Goal: Task Accomplishment & Management: Manage account settings

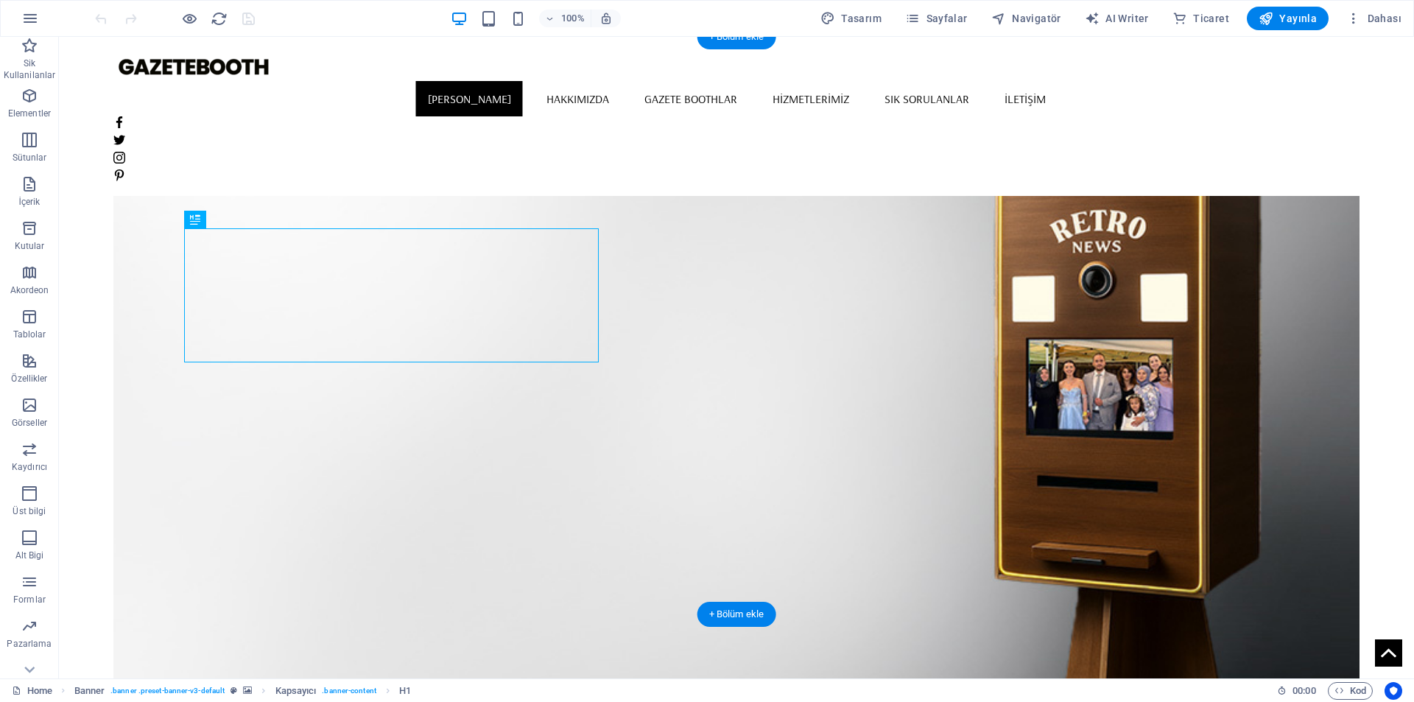
click at [777, 257] on figure at bounding box center [736, 390] width 1247 height 577
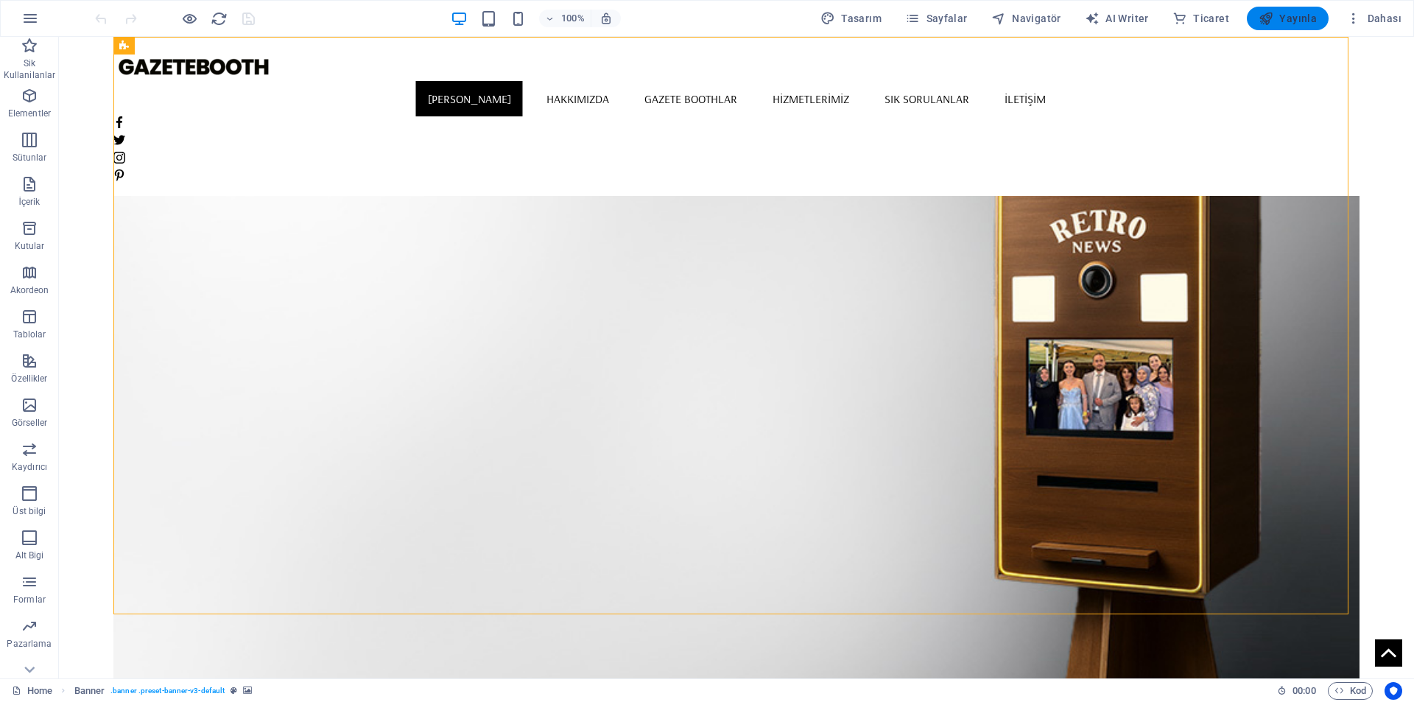
click at [1302, 18] on span "Yayınla" at bounding box center [1288, 18] width 58 height 15
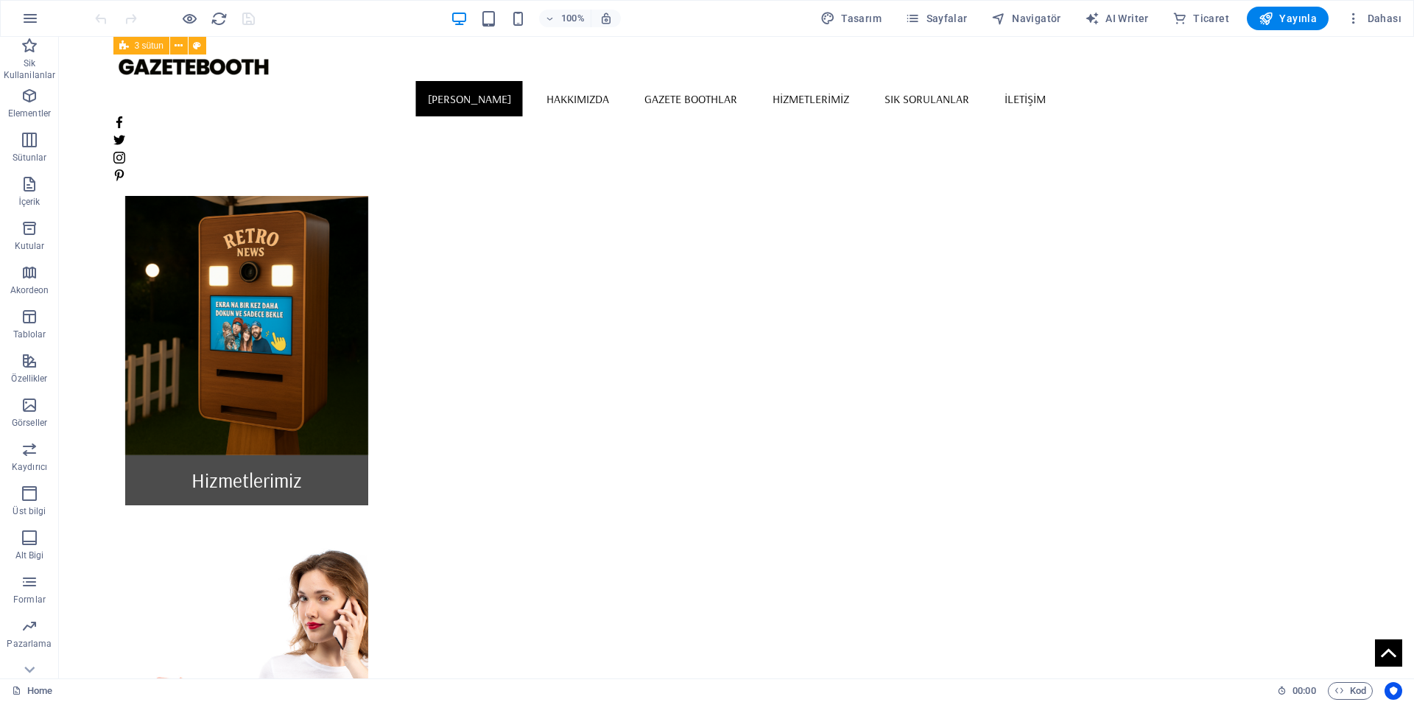
scroll to position [1259, 0]
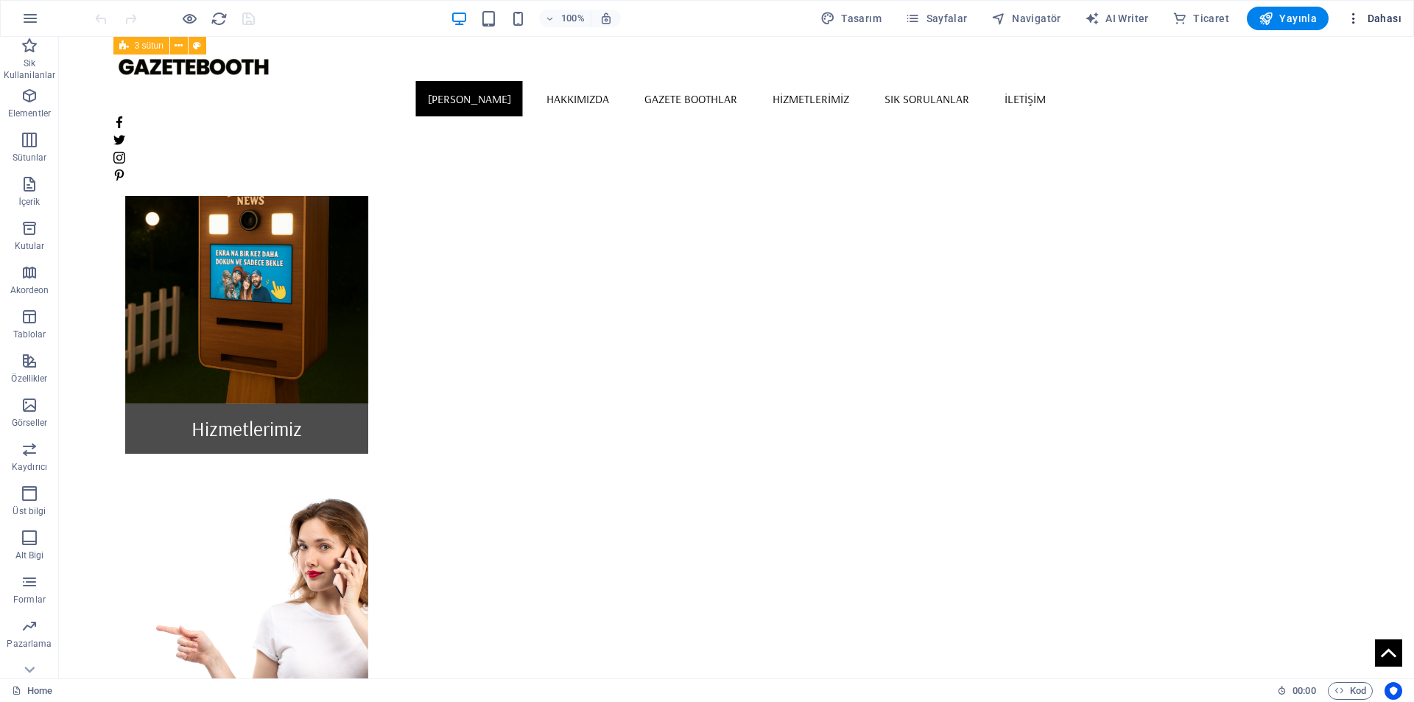
click at [1354, 18] on icon "button" at bounding box center [1353, 18] width 15 height 15
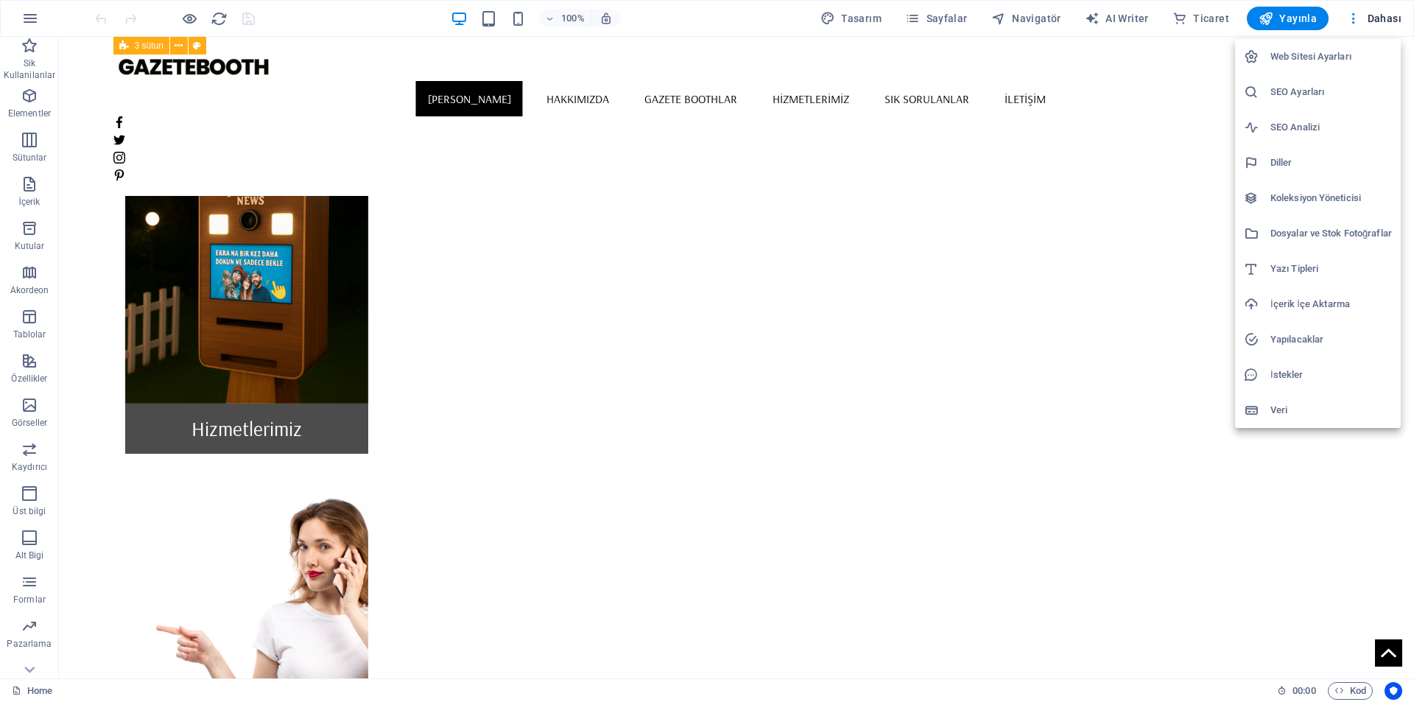
click at [1338, 55] on h6 "Web Sitesi Ayarları" at bounding box center [1331, 57] width 122 height 18
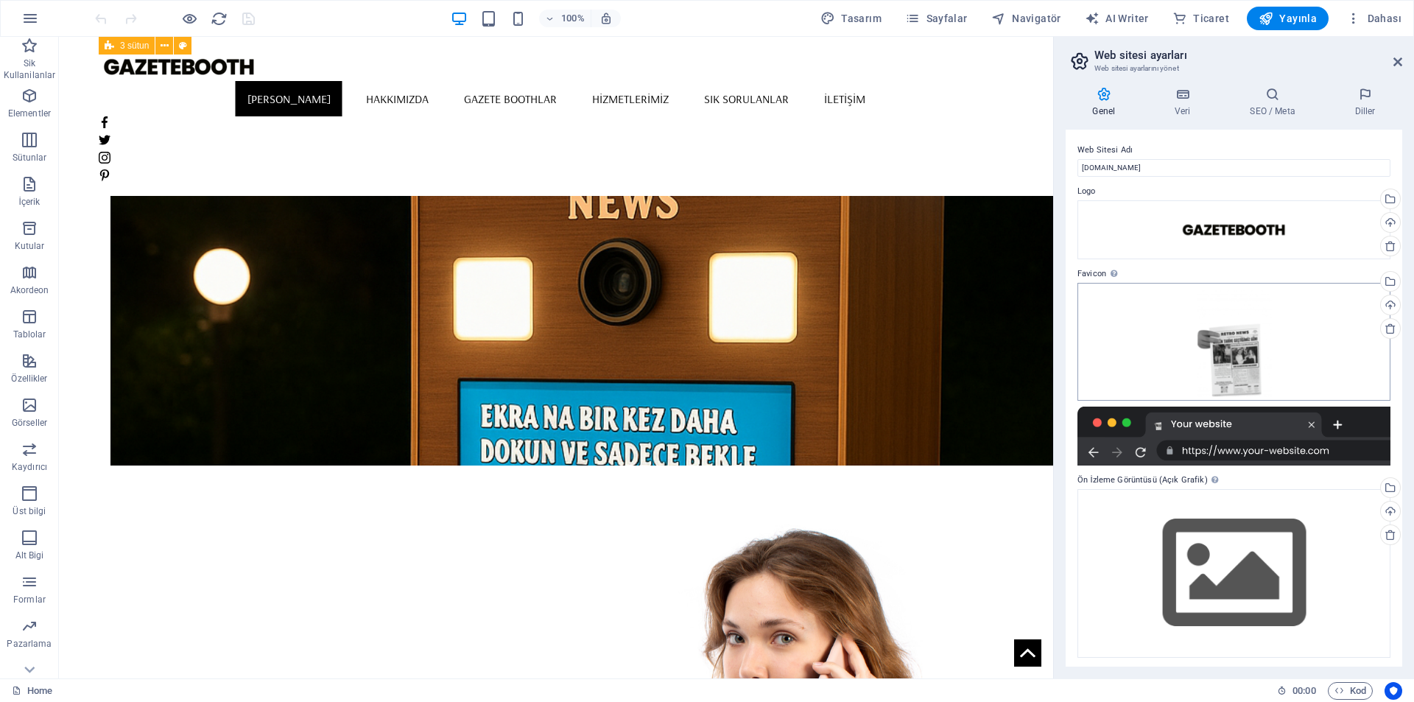
scroll to position [3, 0]
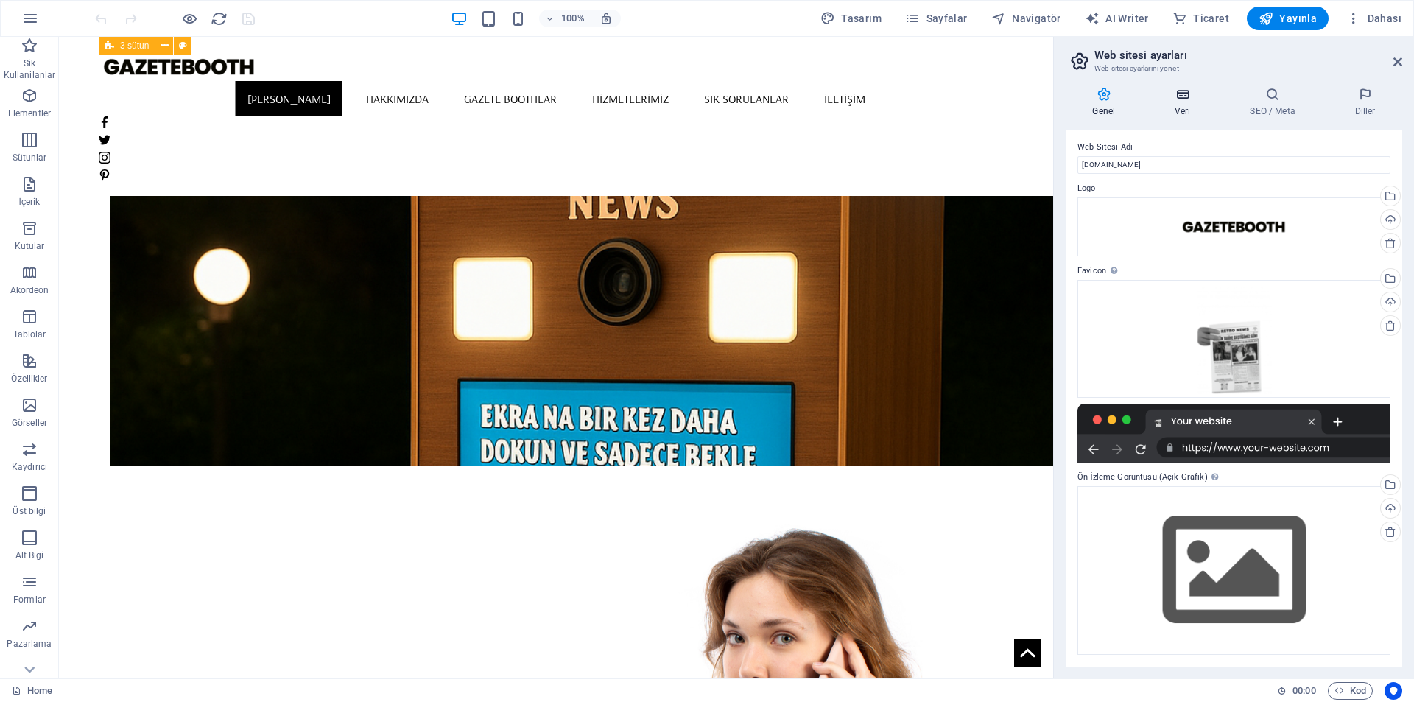
click at [1189, 96] on icon at bounding box center [1182, 94] width 69 height 15
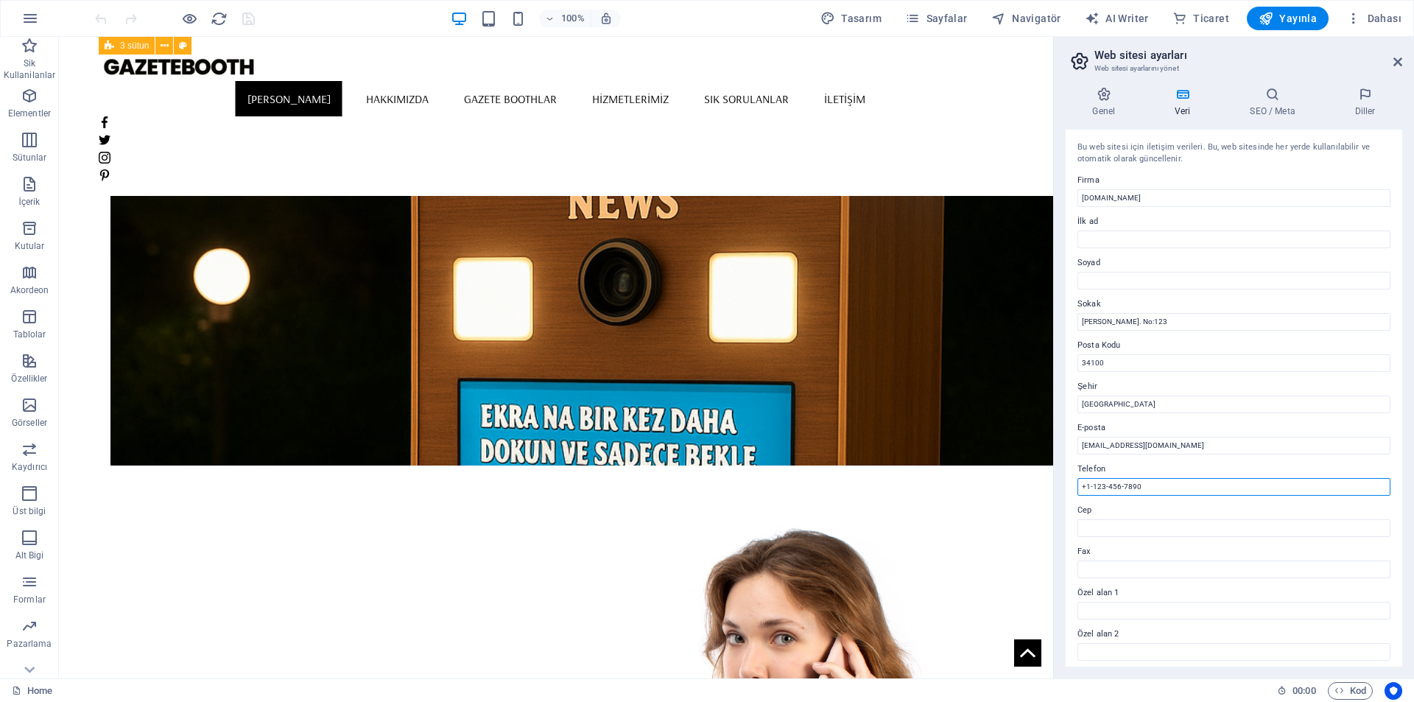
click at [1141, 482] on input "+1-123-456-7890" at bounding box center [1233, 487] width 313 height 18
type input "+90 539 362 35 52"
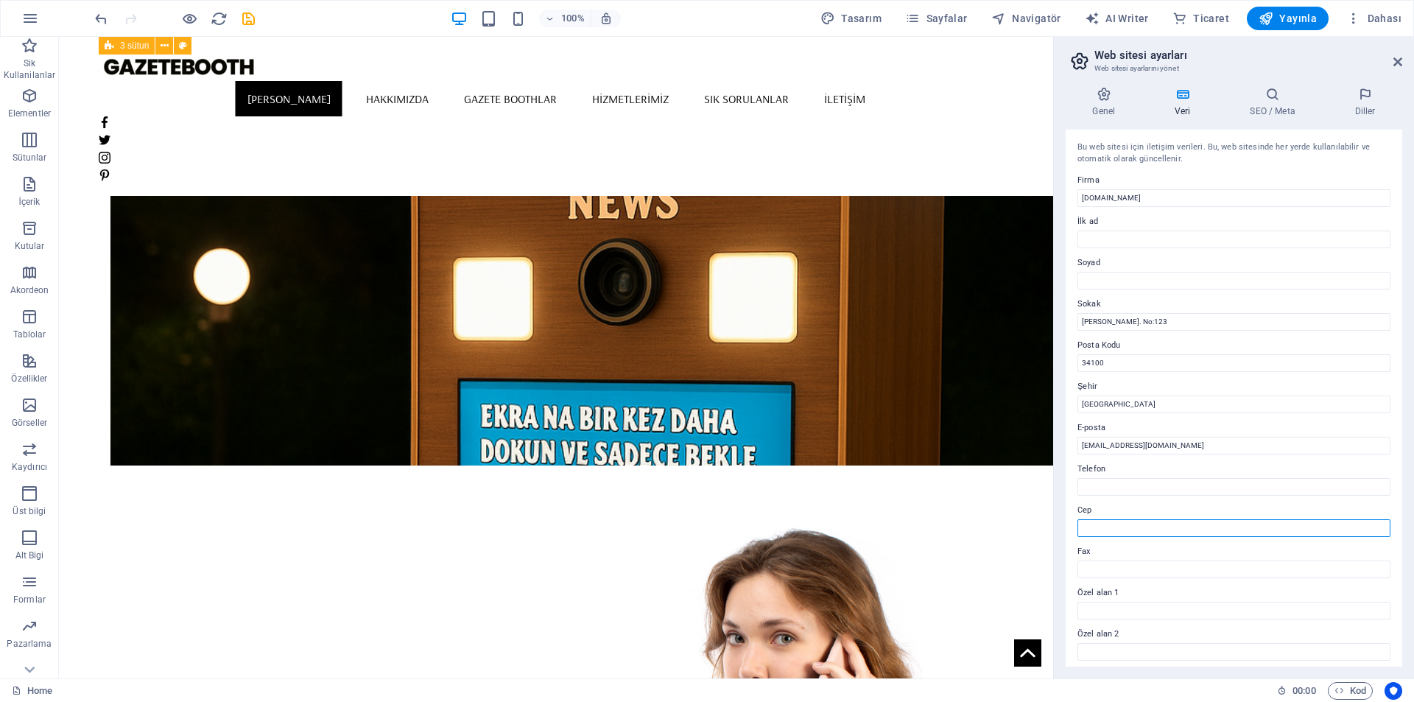
click at [1144, 530] on input "Cep" at bounding box center [1233, 528] width 313 height 18
paste input "+90 539 362 35 52"
type input "+90 539 362 35 52"
click at [1145, 492] on input "Telefon" at bounding box center [1233, 487] width 313 height 18
paste input "+90 539 362 35 52"
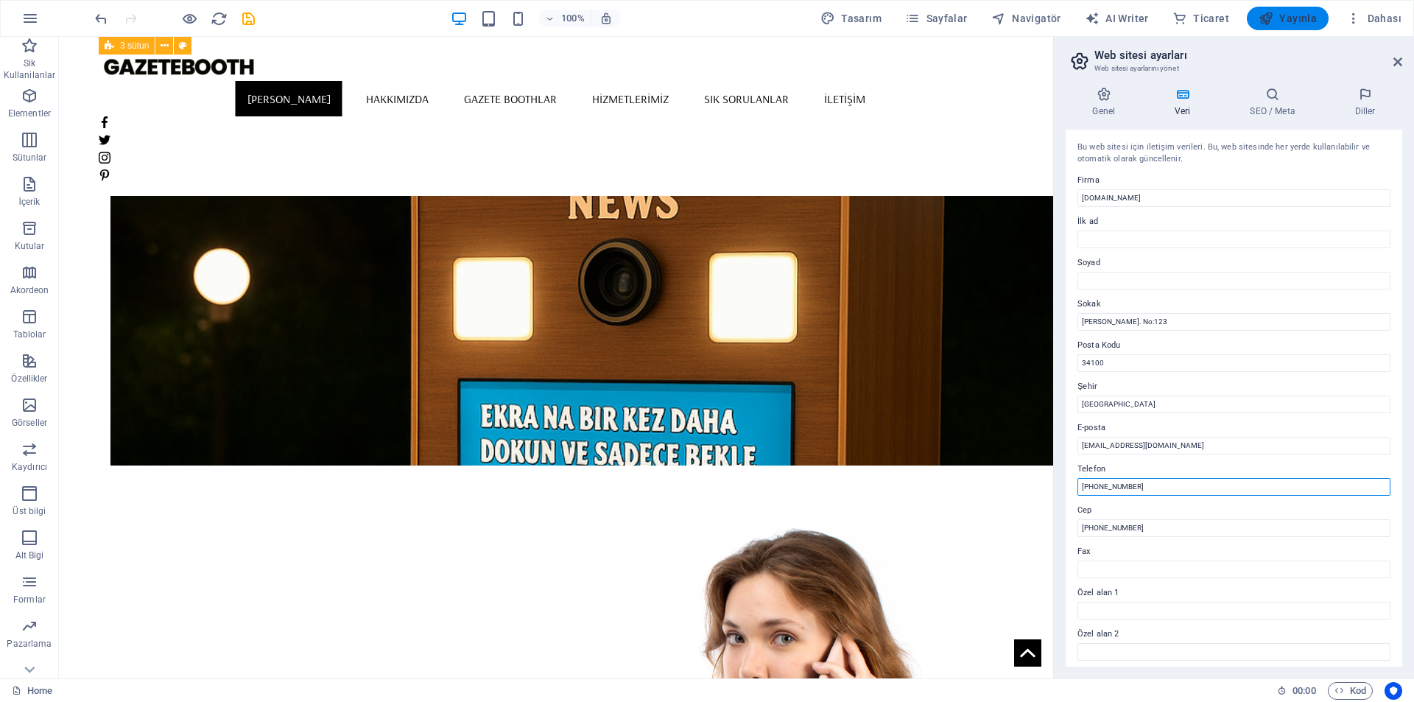
type input "+90 539 362 35 52"
click at [1295, 16] on span "Yayınla" at bounding box center [1288, 18] width 58 height 15
